Goal: Task Accomplishment & Management: Use online tool/utility

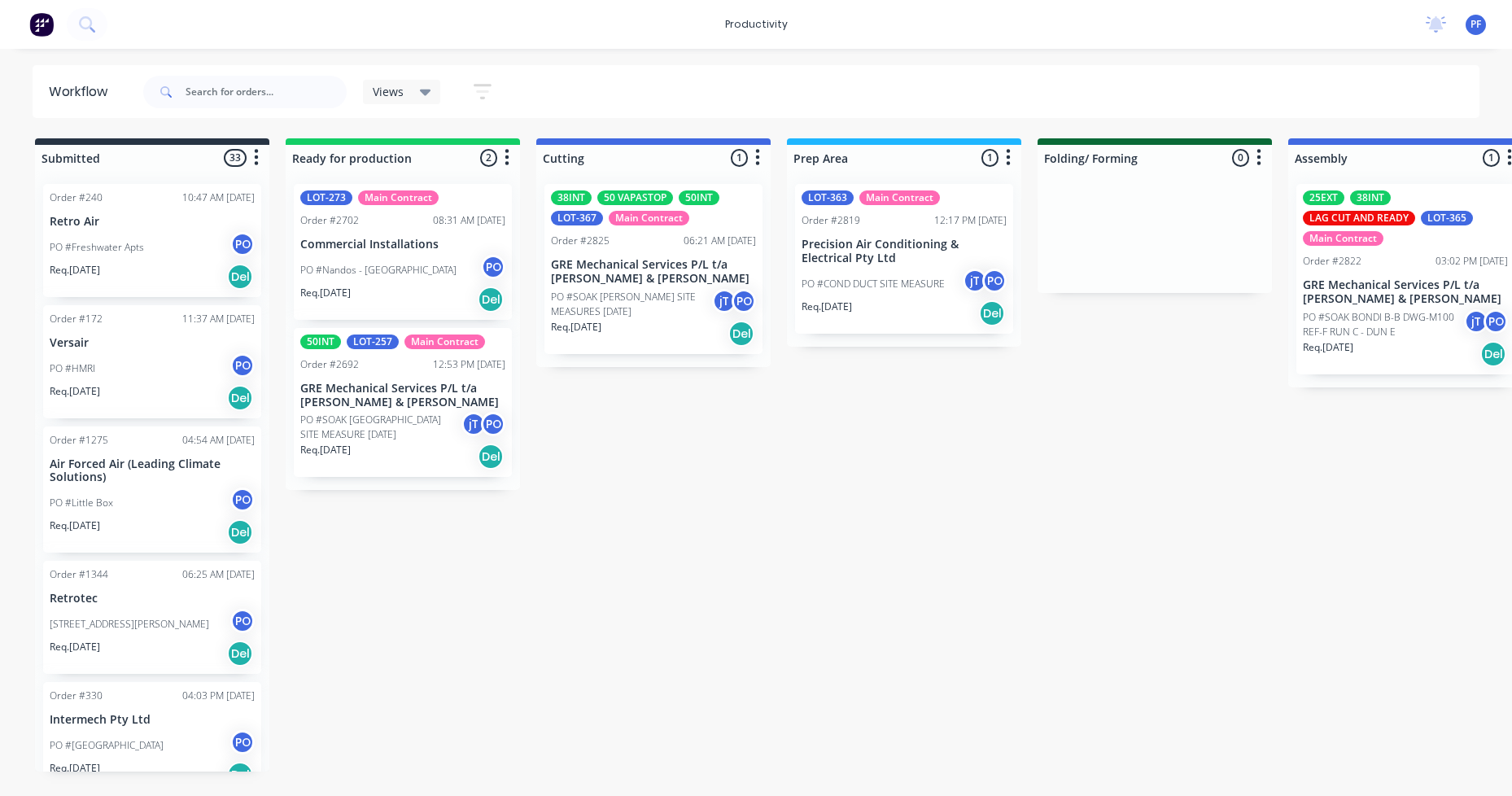
click at [608, 220] on div "Main Contract" at bounding box center [648, 218] width 80 height 15
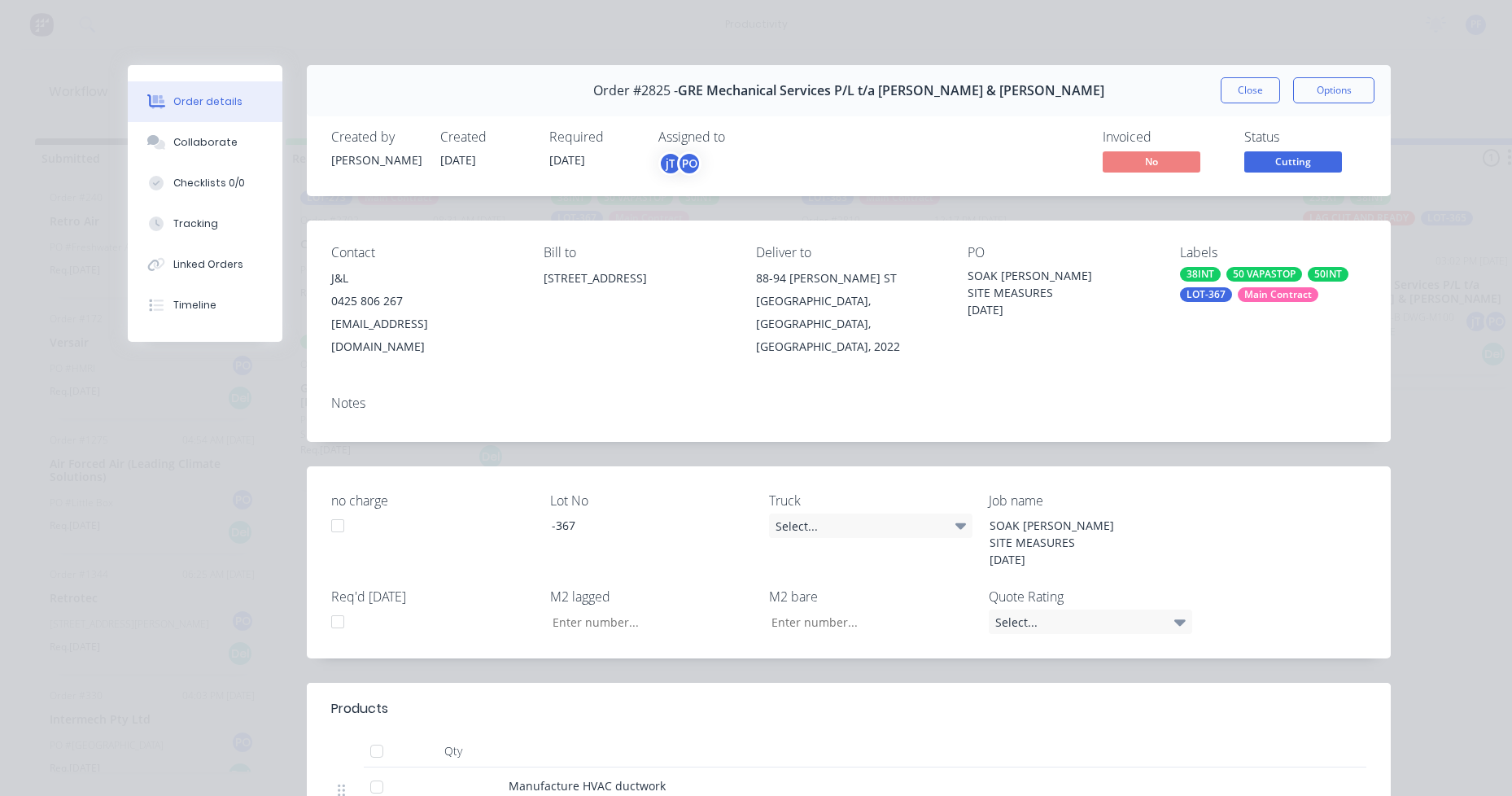
click at [1154, 234] on div "Contact J&L 0425 806 267 JL.Air@outlook.com Bill to 5-6/16 Narabang Way Belrose…" at bounding box center [848, 300] width 1083 height 161
click at [1198, 261] on div "Labels" at bounding box center [1272, 252] width 186 height 15
drag, startPoint x: 1188, startPoint y: 281, endPoint x: 1175, endPoint y: 272, distance: 15.8
click at [1187, 280] on div "38INT 50 VAPASTOP 50INT LOT-367 Main Contract" at bounding box center [1272, 284] width 186 height 35
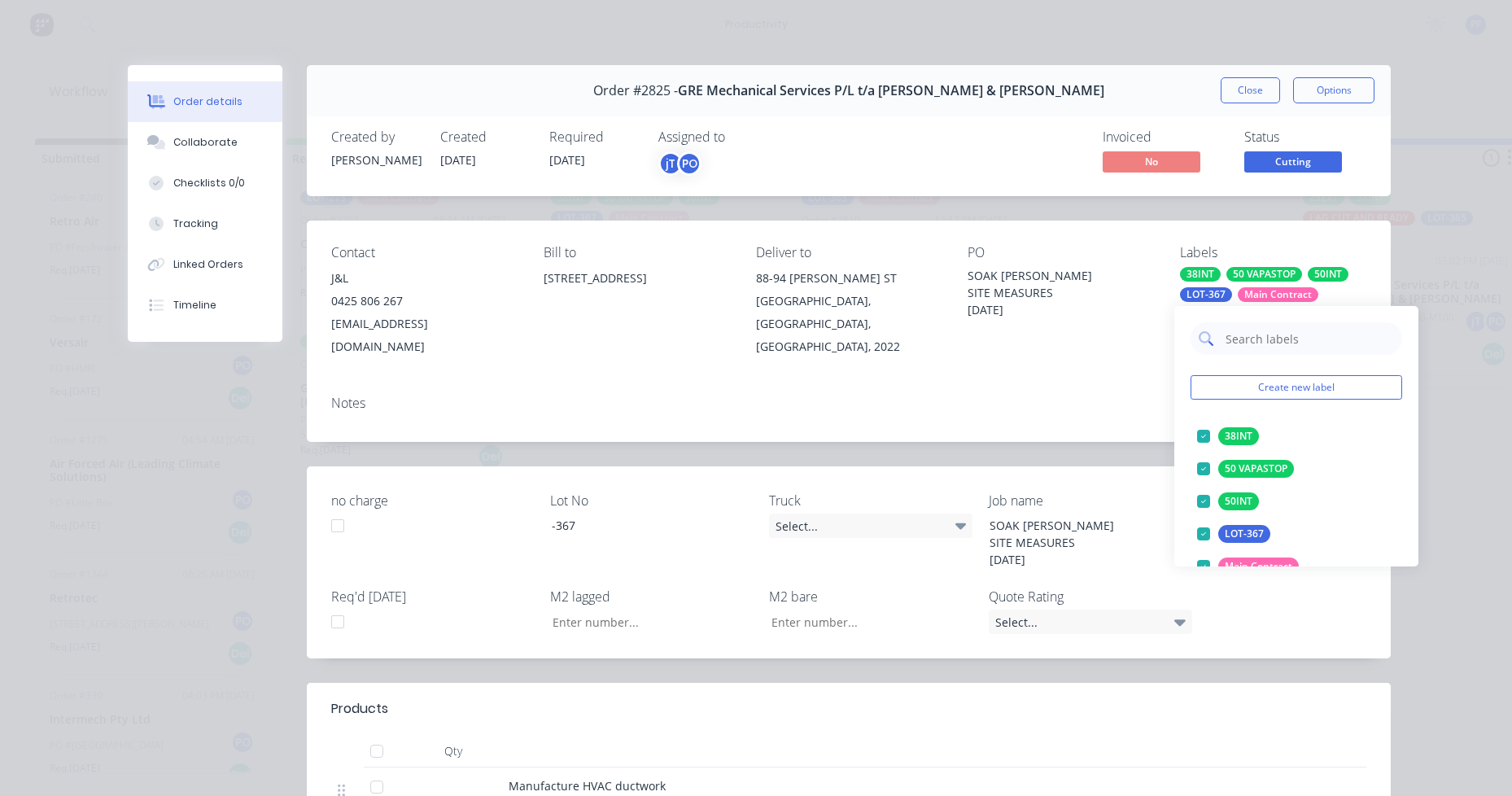
click at [1272, 331] on input "text" at bounding box center [1309, 338] width 170 height 32
type input "lag cut"
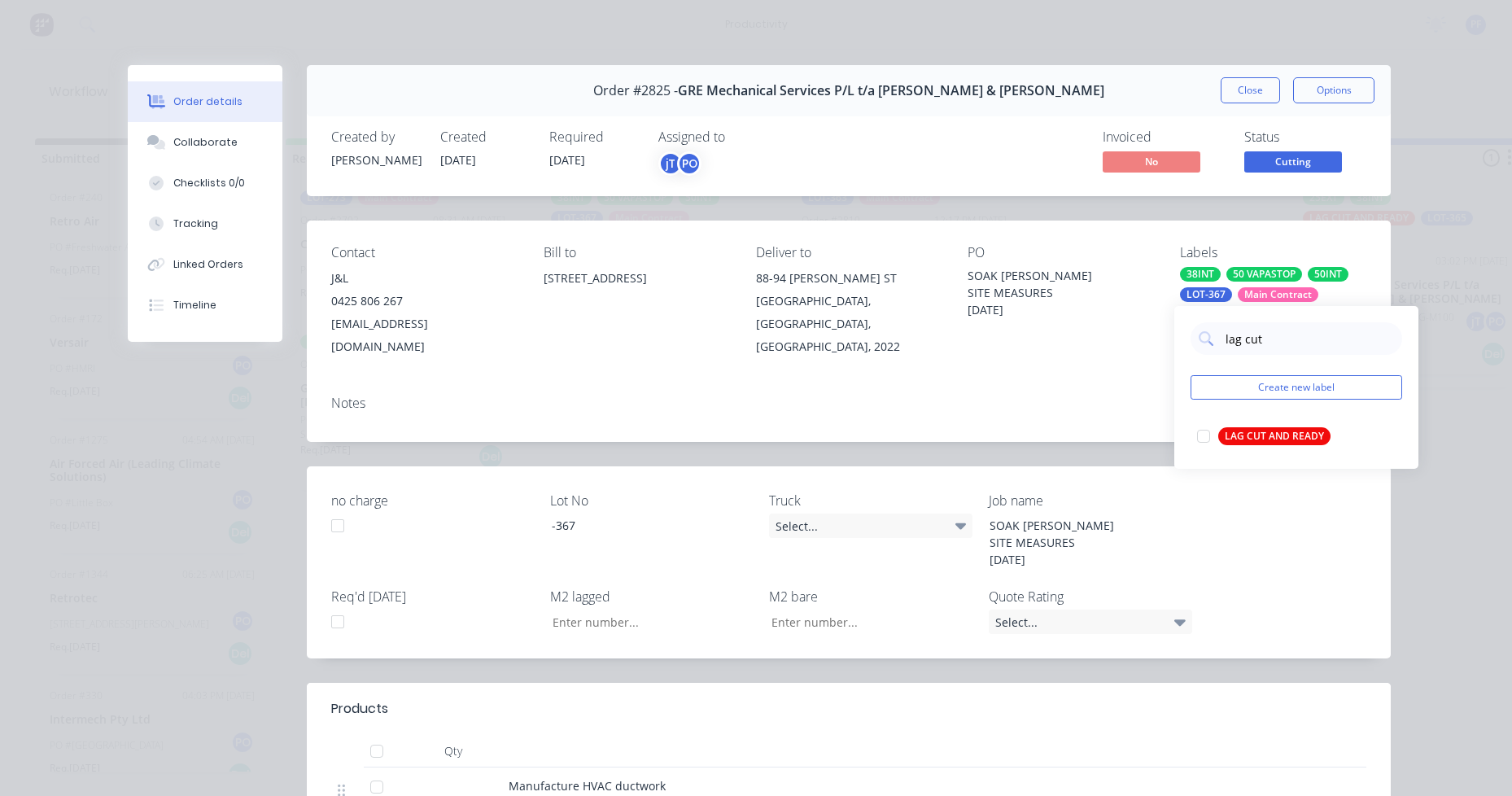
click at [1274, 452] on div "lag cut Create new label LAG CUT AND READY edit" at bounding box center [1296, 387] width 244 height 162
click at [1275, 440] on div "LAG CUT AND READY" at bounding box center [1274, 435] width 112 height 18
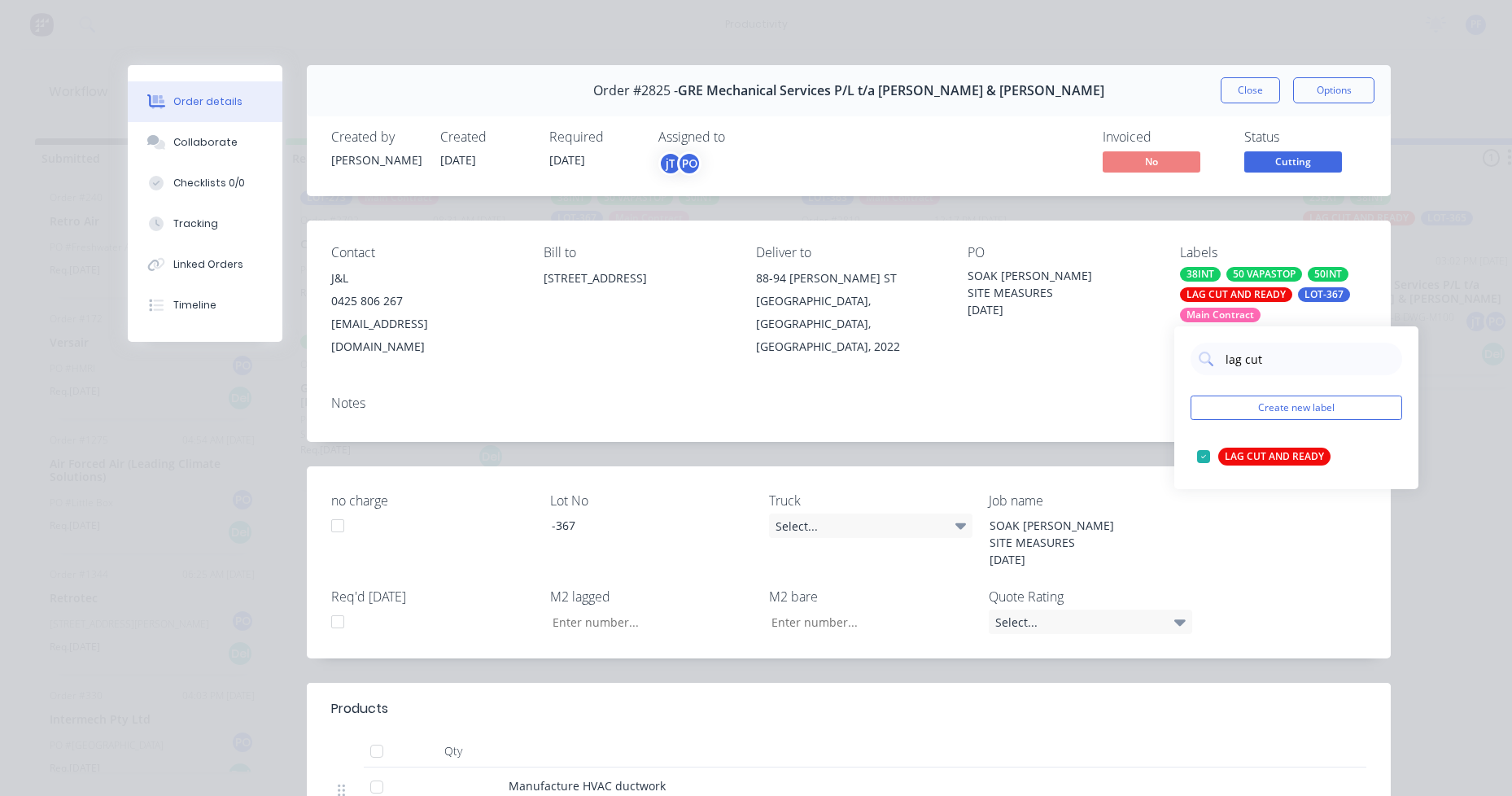
drag, startPoint x: 1130, startPoint y: 406, endPoint x: 1172, endPoint y: 295, distance: 118.7
click at [1130, 394] on div "Notes" at bounding box center [848, 412] width 1083 height 59
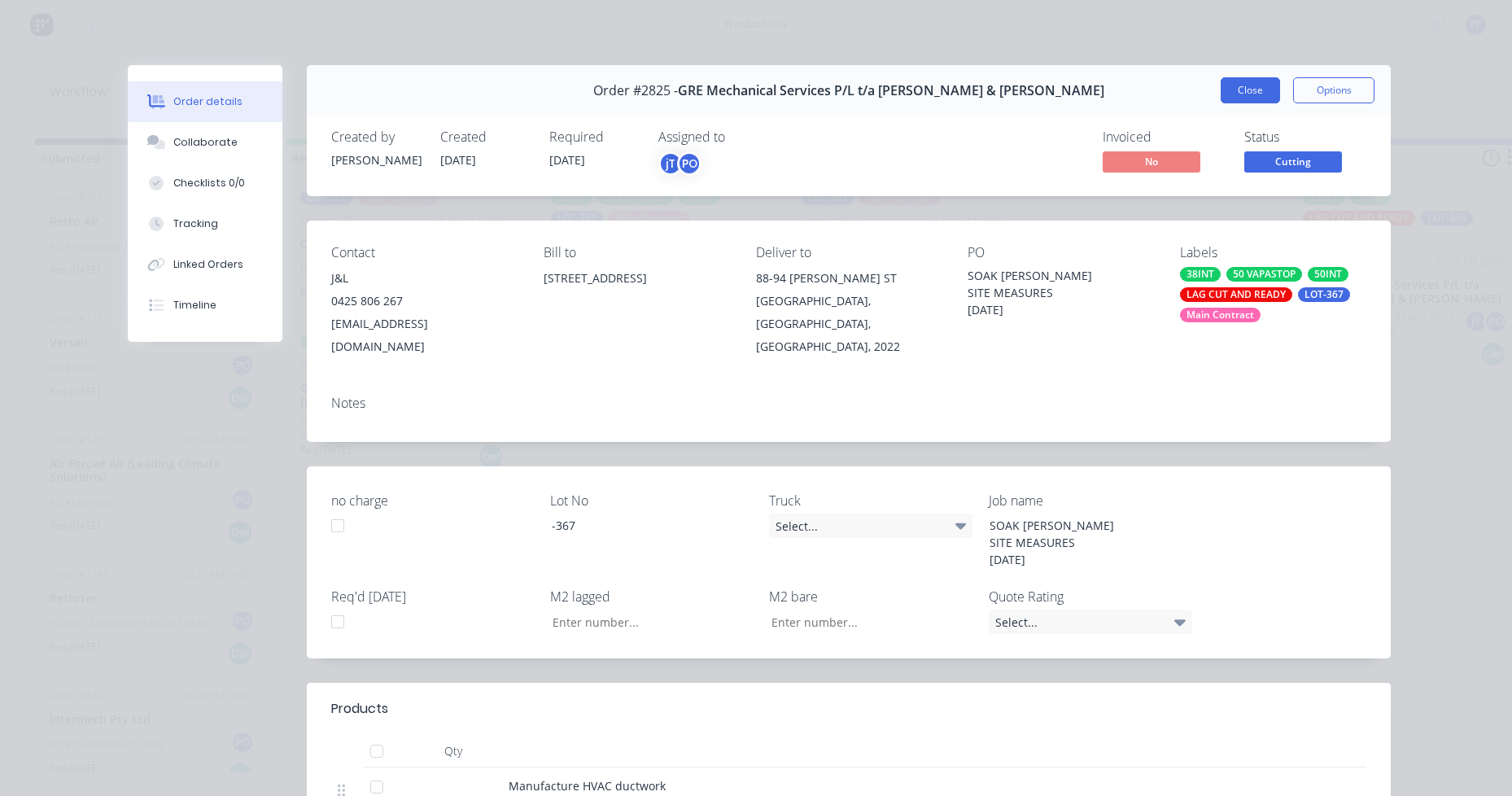
click at [1246, 90] on button "Close" at bounding box center [1249, 91] width 59 height 26
